Goal: Task Accomplishment & Management: Use online tool/utility

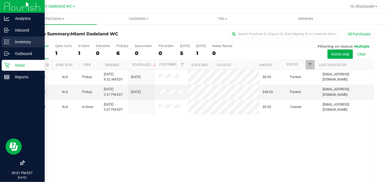
click at [20, 41] on p "Inventory" at bounding box center [26, 42] width 33 height 7
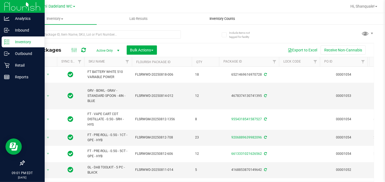
click at [225, 20] on span "Inventory Counts" at bounding box center [222, 18] width 40 height 5
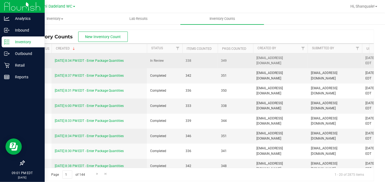
click at [117, 62] on div "[DATE] 8:34 PM EDT - Enter Package Quantities" at bounding box center [99, 60] width 89 height 5
click at [117, 61] on link "[DATE] 8:34 PM EDT - Enter Package Quantities" at bounding box center [89, 61] width 69 height 4
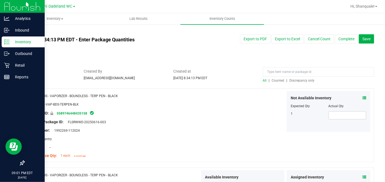
click at [294, 80] on span "Discrepancy only" at bounding box center [302, 81] width 25 height 4
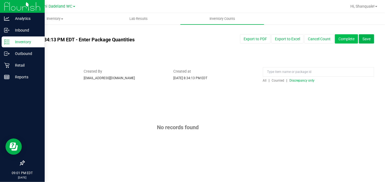
click at [353, 41] on button "Complete" at bounding box center [346, 38] width 23 height 9
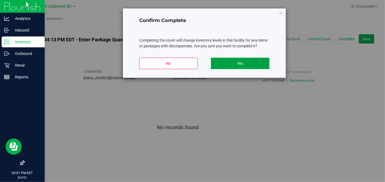
click at [261, 68] on button "Yes" at bounding box center [240, 63] width 59 height 11
